Goal: Task Accomplishment & Management: Manage account settings

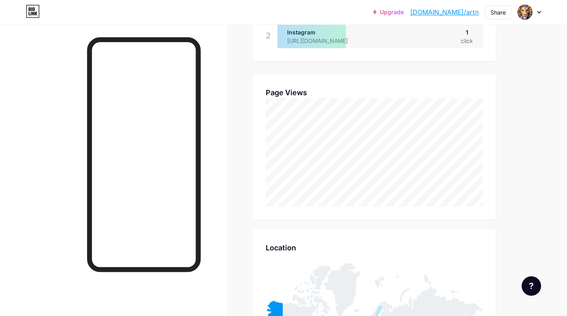
scroll to position [316, 567]
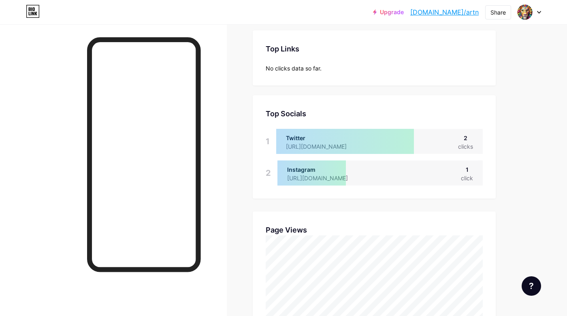
scroll to position [177, 0]
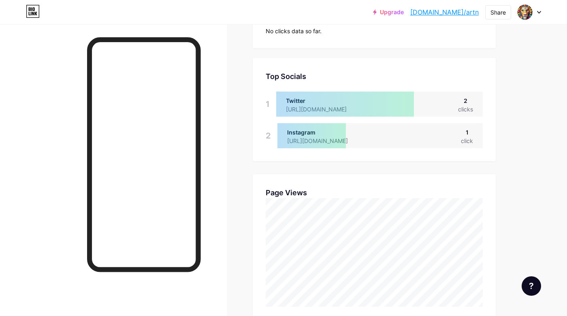
scroll to position [225, 0]
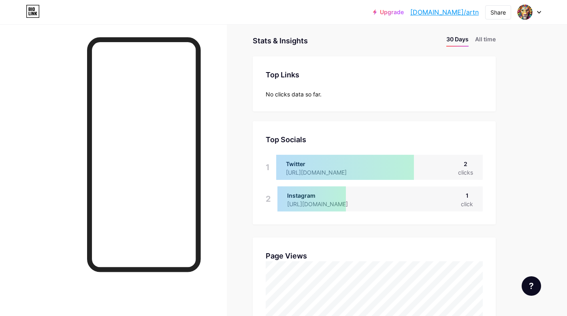
scroll to position [181, 0]
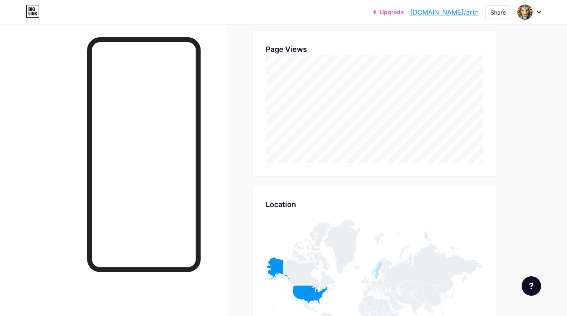
scroll to position [316, 567]
